Goal: Navigation & Orientation: Find specific page/section

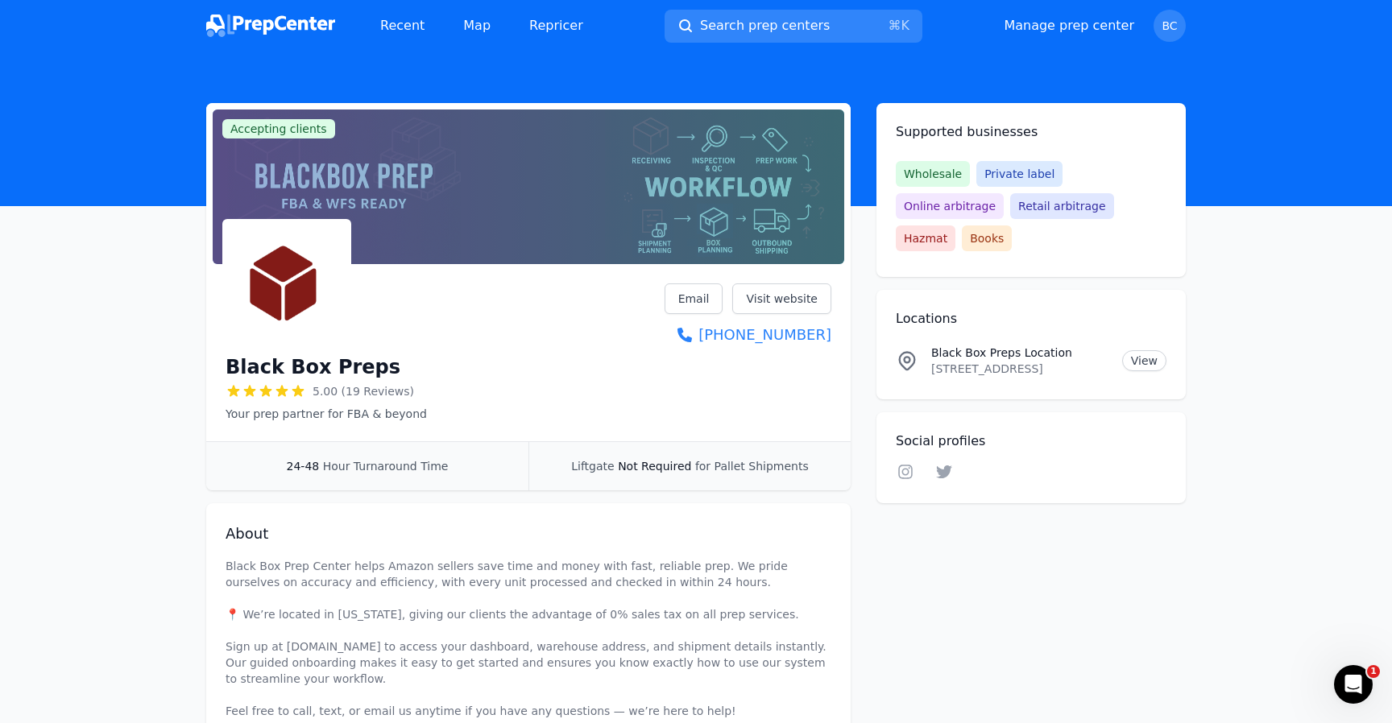
click at [280, 19] on img at bounding box center [270, 26] width 129 height 23
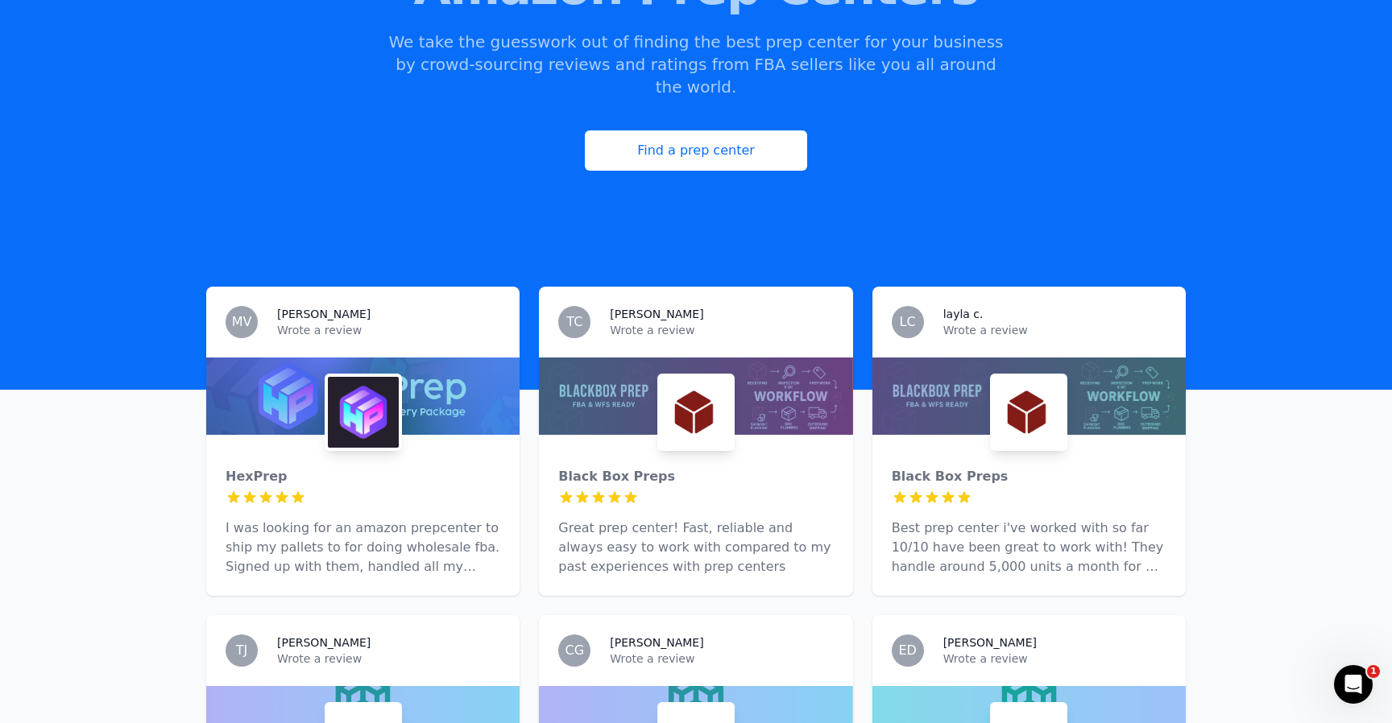
scroll to position [263, 0]
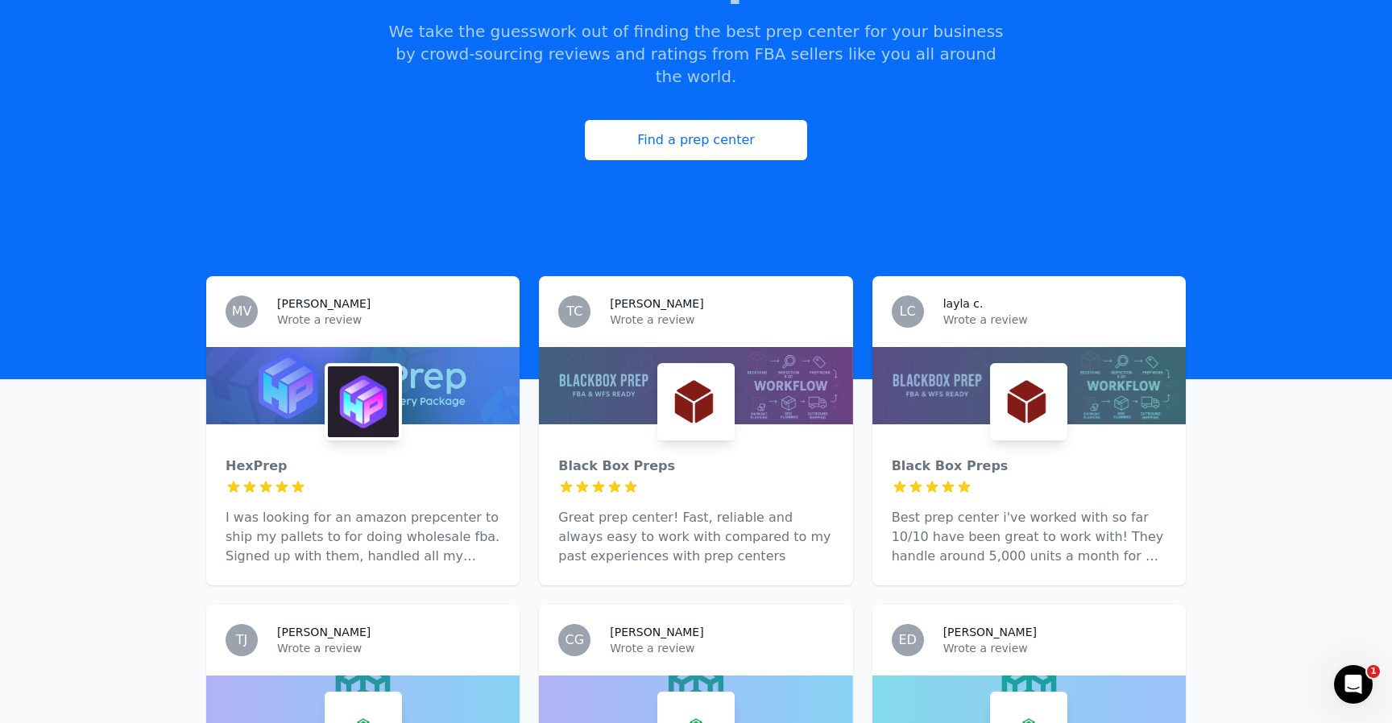
click at [386, 367] on img at bounding box center [363, 402] width 71 height 71
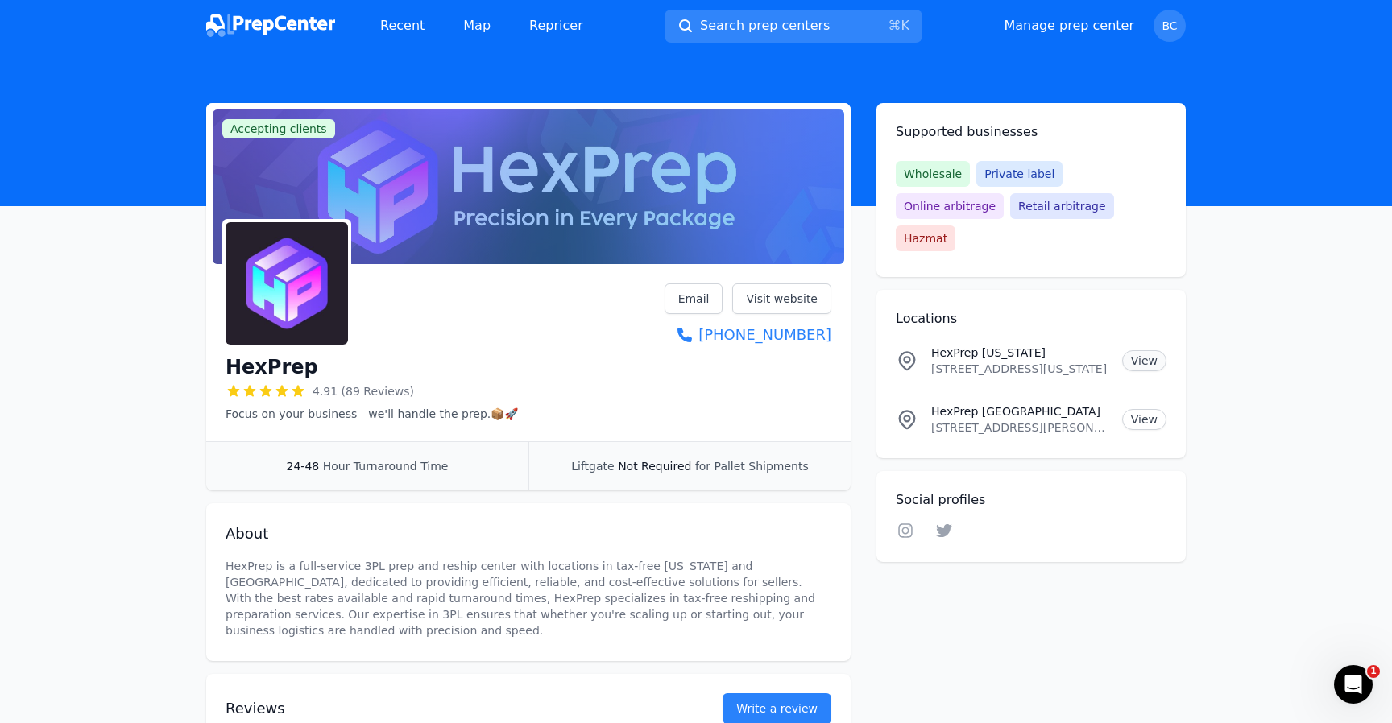
click at [1128, 350] on link "View" at bounding box center [1144, 360] width 44 height 21
